Goal: Information Seeking & Learning: Learn about a topic

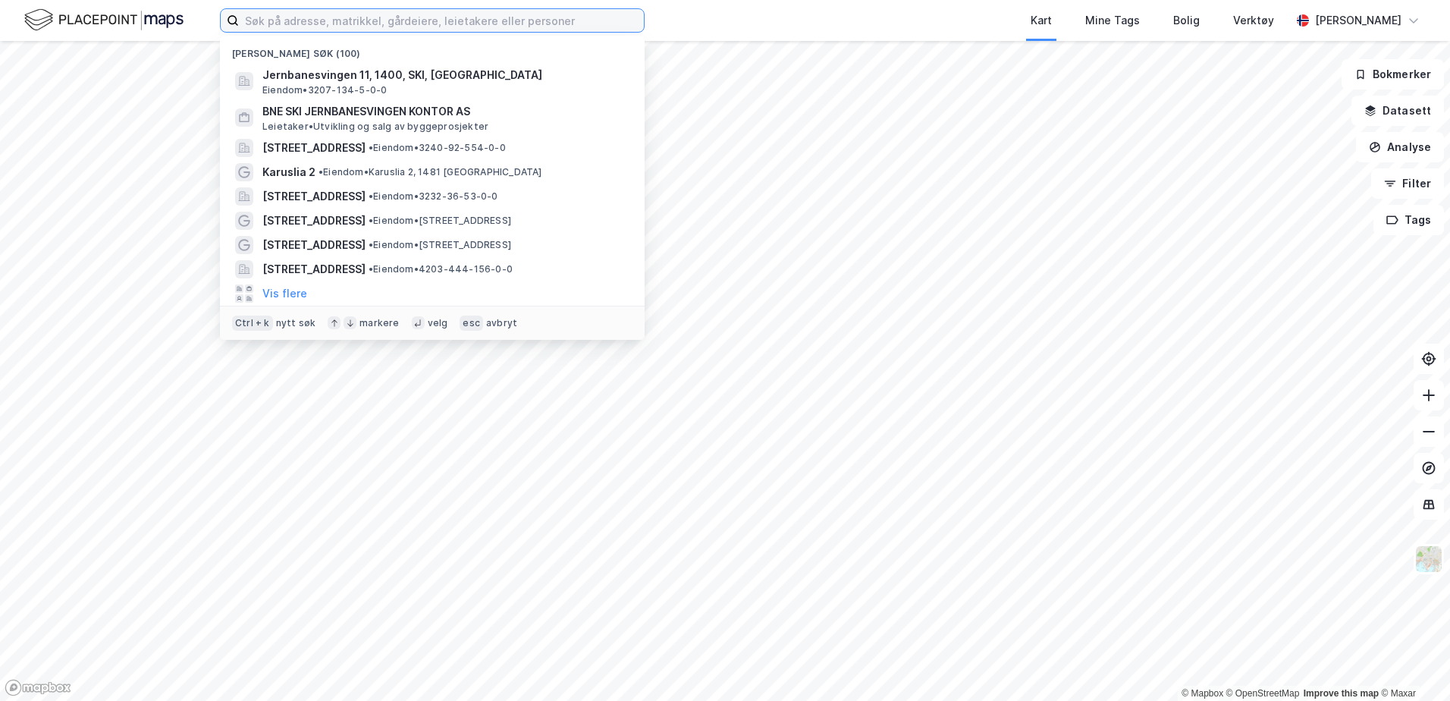
click at [320, 25] on input at bounding box center [441, 20] width 405 height 23
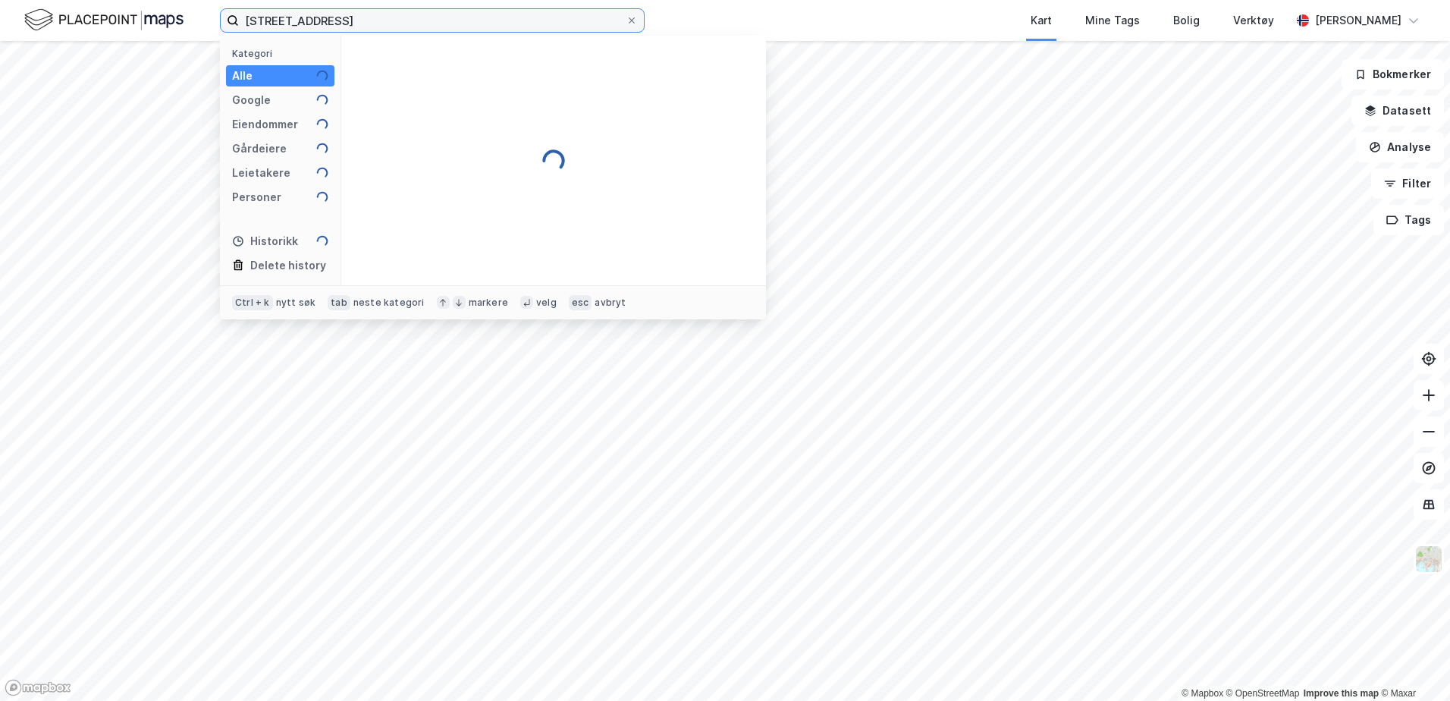
type input "[STREET_ADDRESS]"
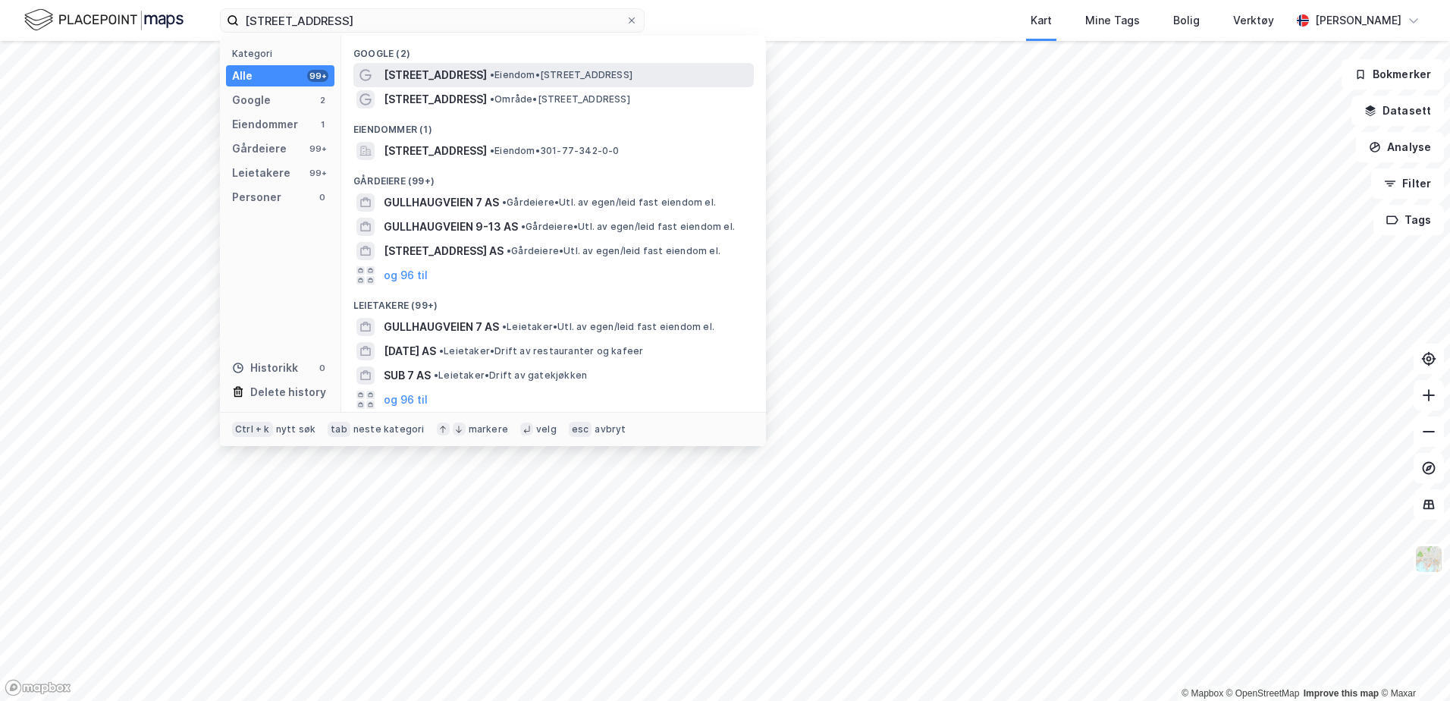
click at [510, 72] on span "• Eiendom • [STREET_ADDRESS]" at bounding box center [561, 75] width 143 height 12
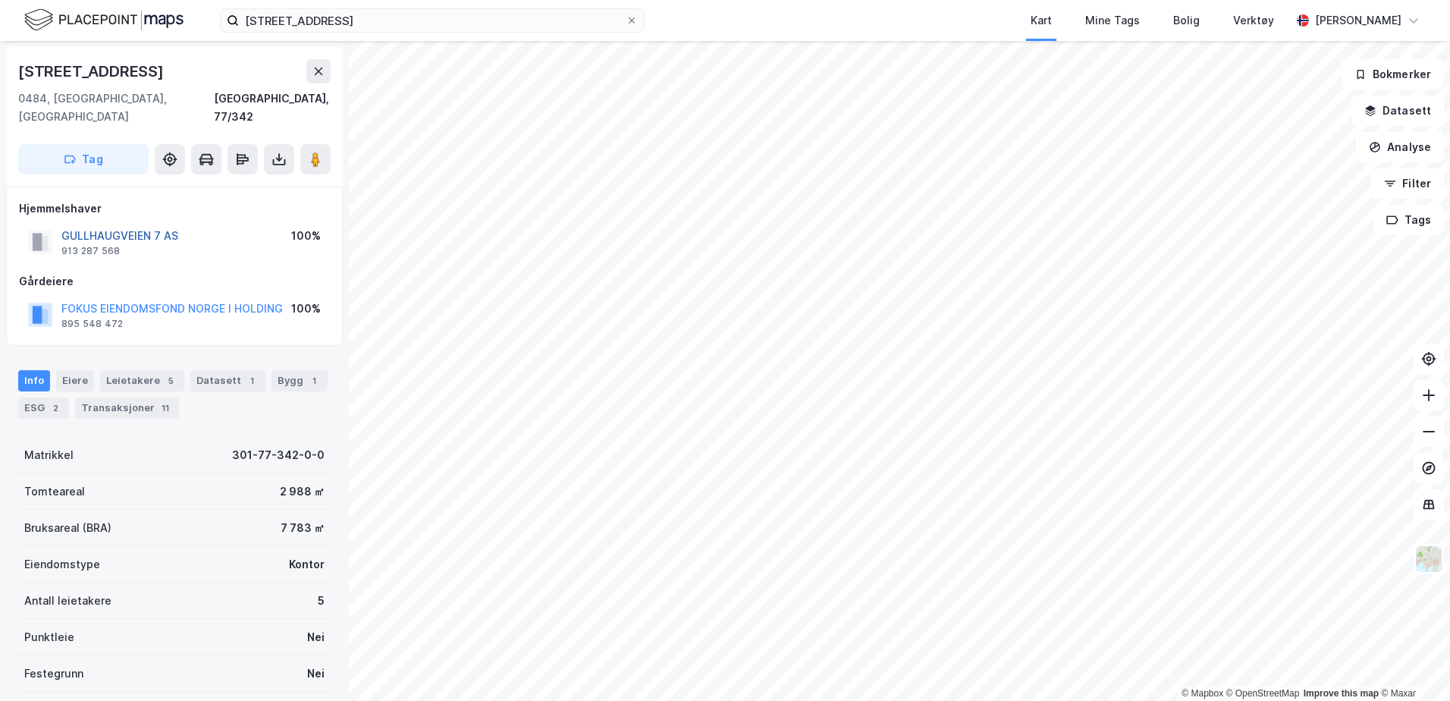
click at [0, 0] on button "GULLHAUGVEIEN 7 AS" at bounding box center [0, 0] width 0 height 0
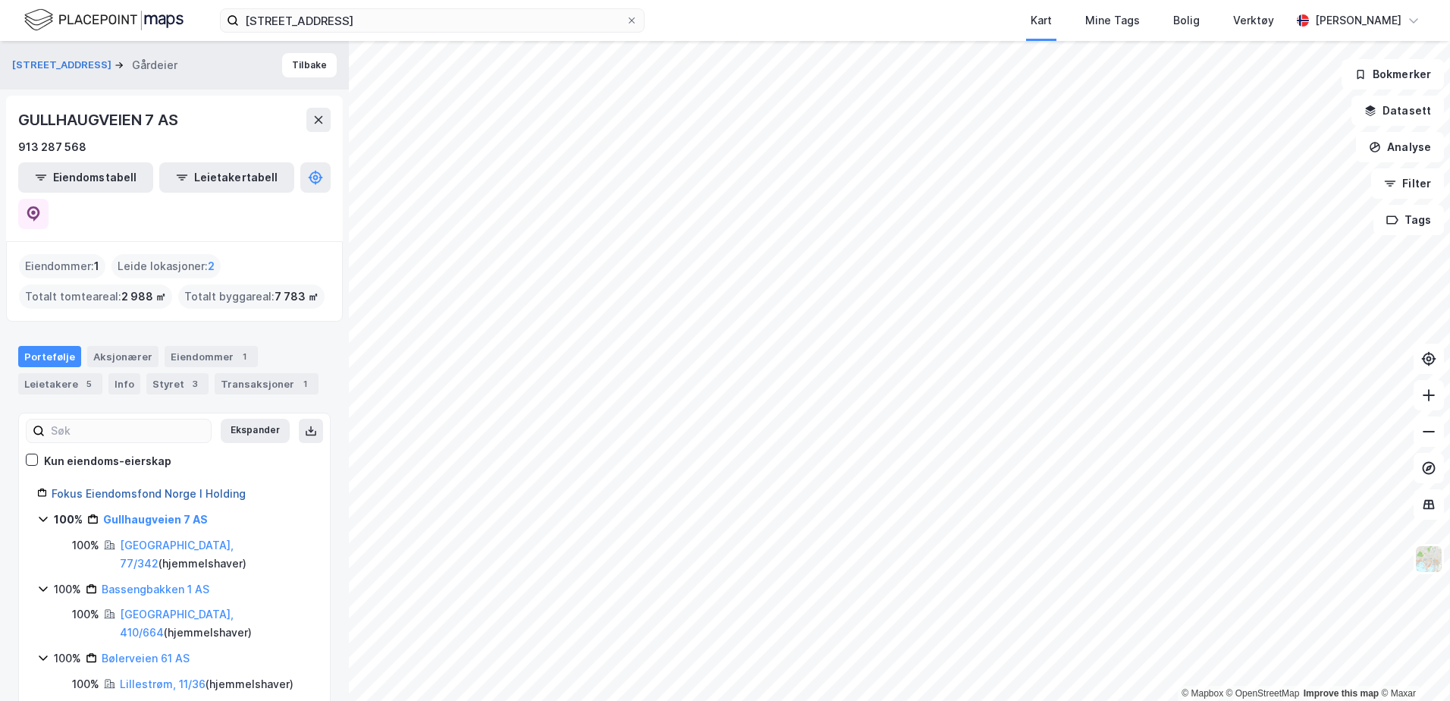
click at [124, 487] on link "Fokus Eiendomsfond Norge I Holding" at bounding box center [149, 493] width 194 height 13
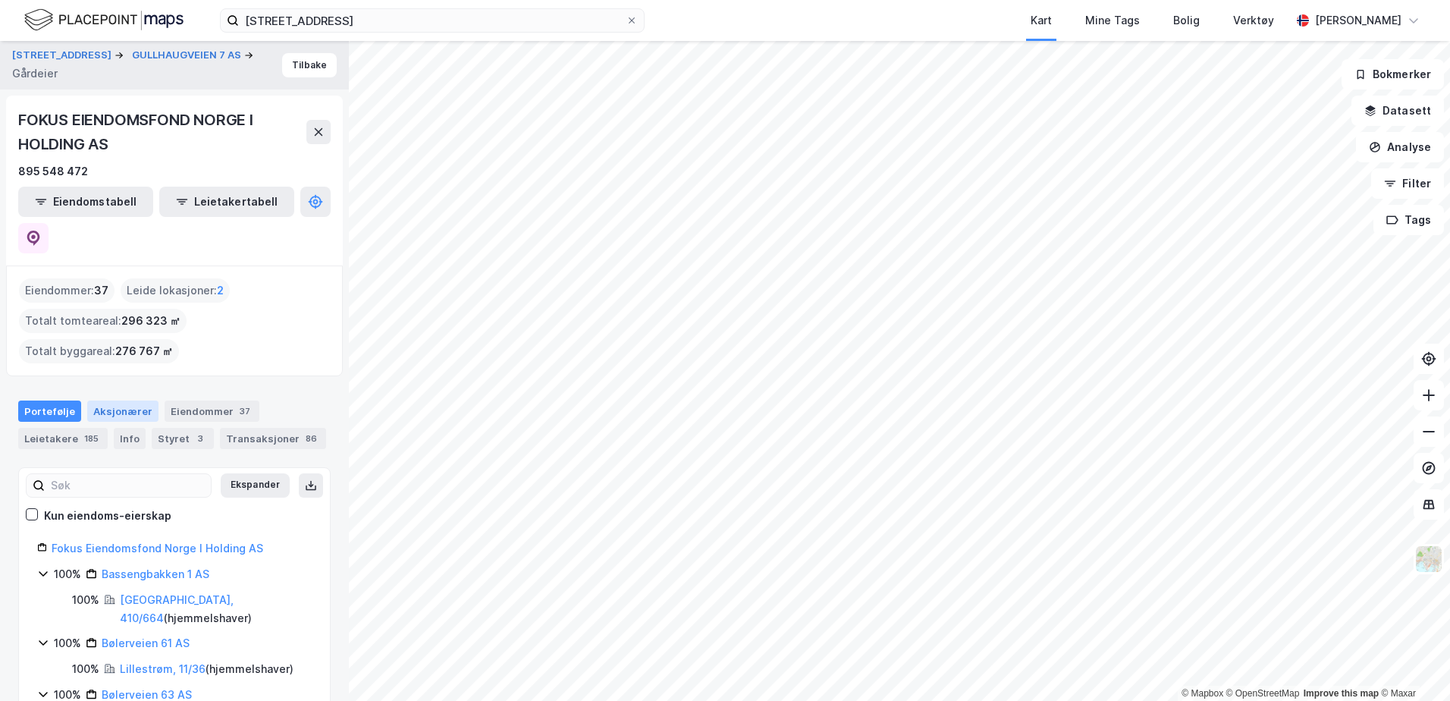
click at [128, 401] on div "Aksjonærer" at bounding box center [122, 411] width 71 height 21
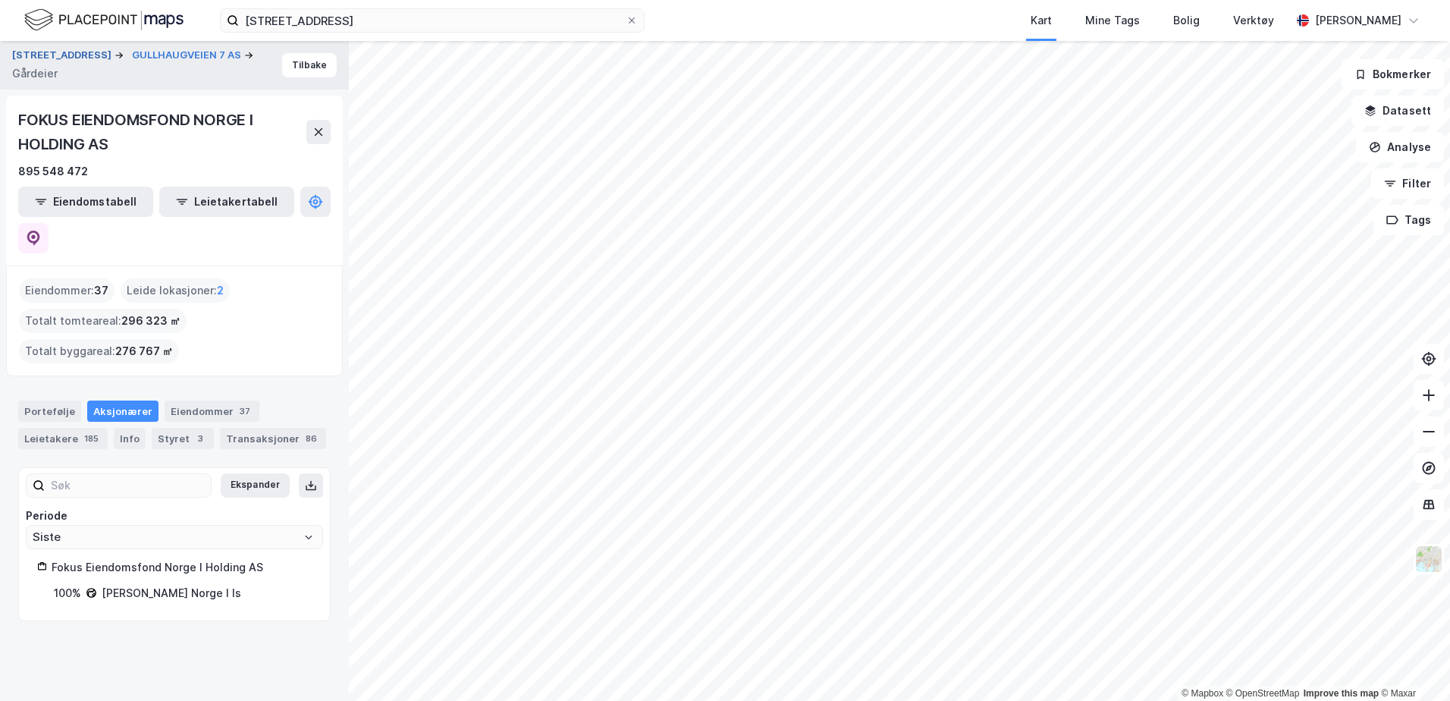
click at [60, 53] on button "[STREET_ADDRESS]" at bounding box center [63, 55] width 102 height 15
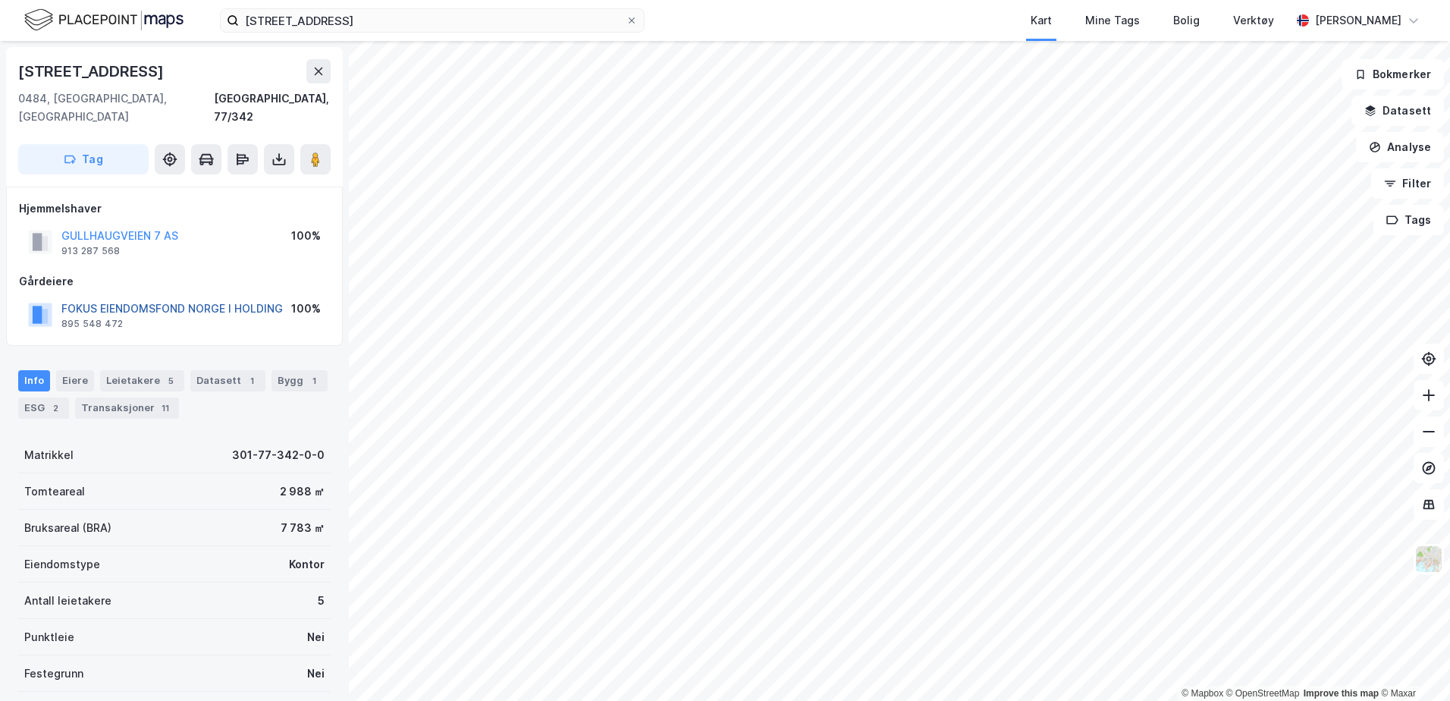
click at [0, 0] on button "FOKUS EIENDOMSFOND NORGE I HOLDING" at bounding box center [0, 0] width 0 height 0
